Goal: Use online tool/utility: Use online tool/utility

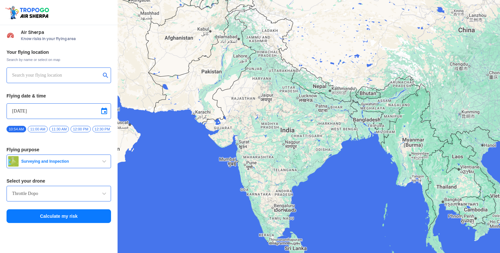
click at [57, 74] on input "text" at bounding box center [56, 76] width 89 height 8
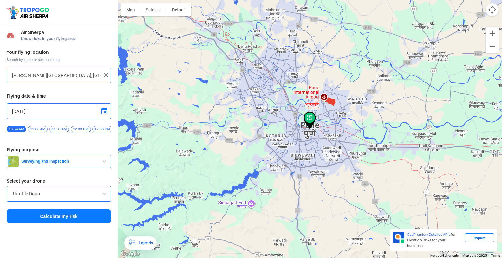
click at [59, 162] on span "Surveying and Inspection" at bounding box center [60, 161] width 82 height 5
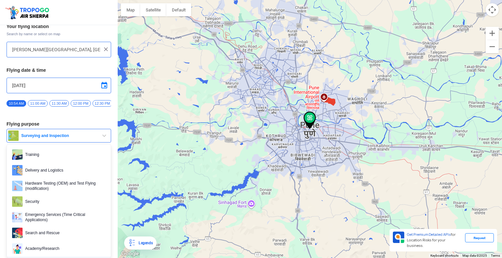
scroll to position [35, 0]
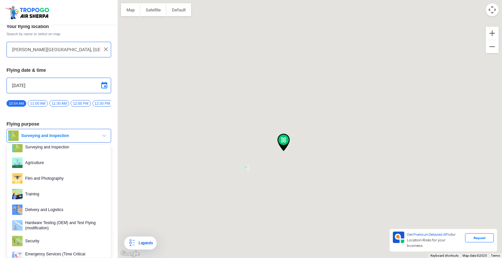
type input "144, Khattalwada, Wadgaon, Maharashtra 272176, India"
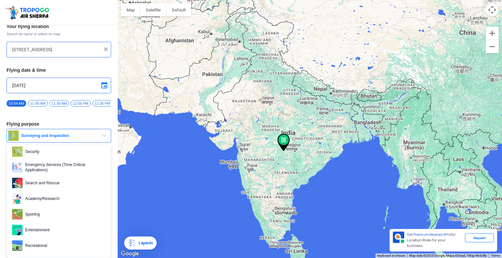
scroll to position [100, 0]
click at [57, 226] on span "Entertainment" at bounding box center [64, 229] width 83 height 10
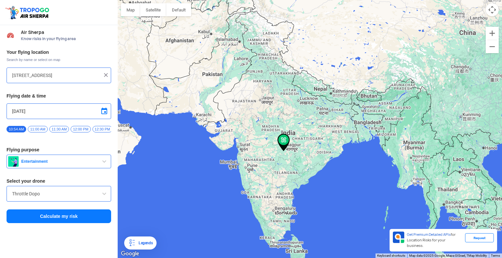
click at [42, 197] on input "Throttle Dopo" at bounding box center [58, 194] width 93 height 8
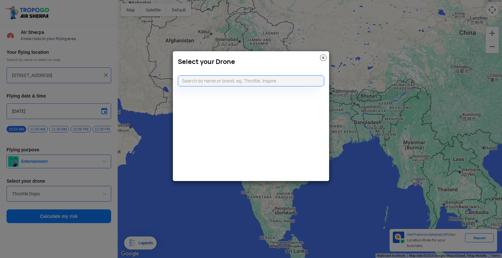
click at [322, 56] on img at bounding box center [323, 58] width 7 height 7
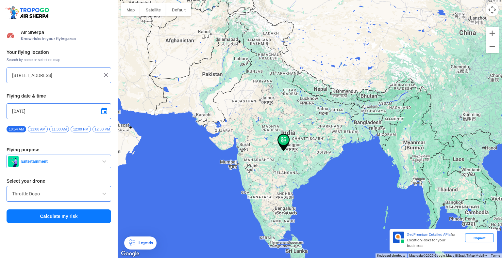
click at [31, 9] on img at bounding box center [28, 12] width 46 height 15
